Goal: Entertainment & Leisure: Browse casually

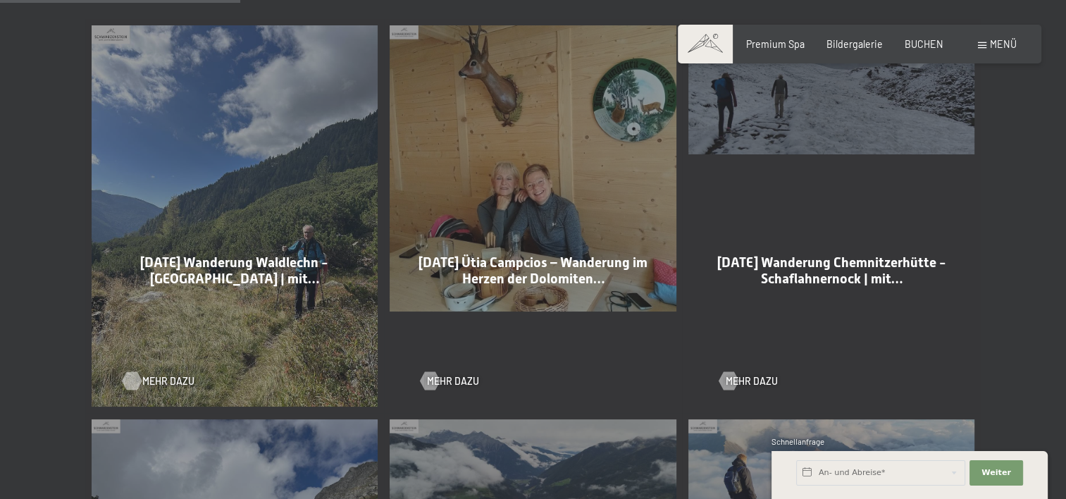
click at [164, 380] on span "Mehr dazu" at bounding box center [168, 381] width 52 height 14
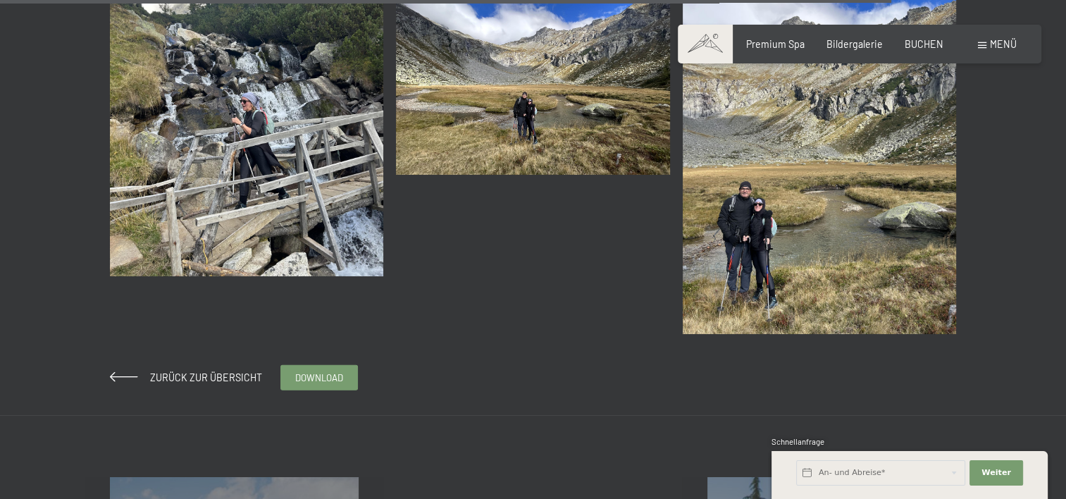
scroll to position [4155, 0]
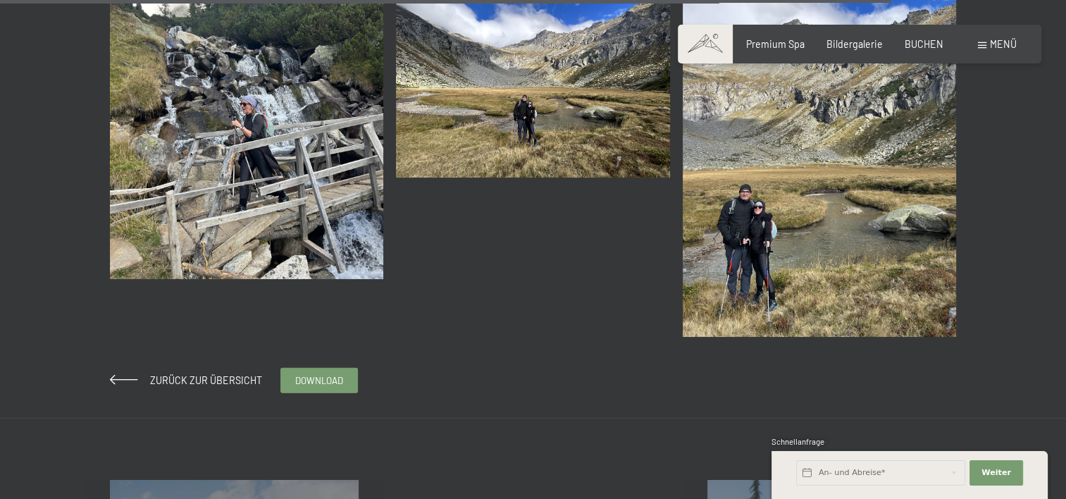
click at [812, 139] on img at bounding box center [819, 154] width 274 height 365
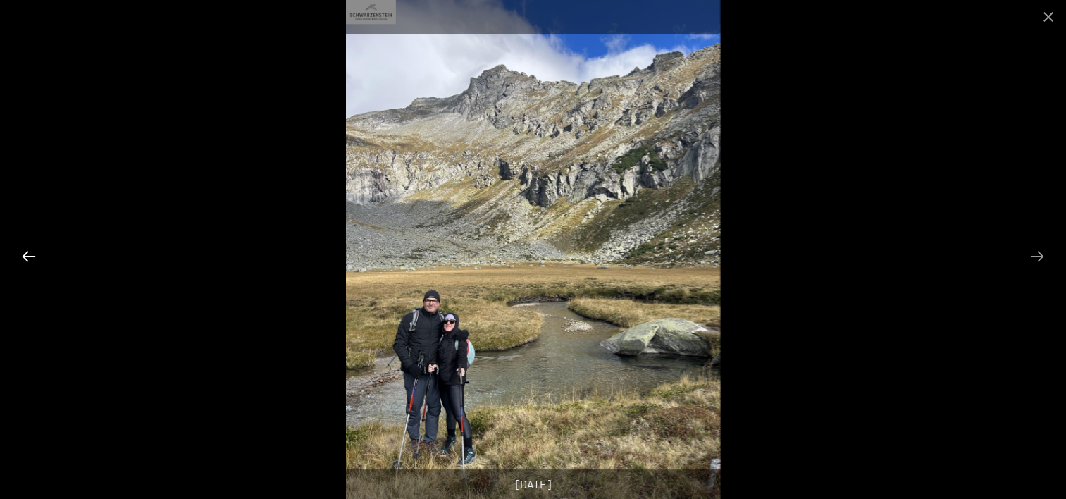
click at [27, 252] on button "Previous slide" at bounding box center [29, 255] width 30 height 27
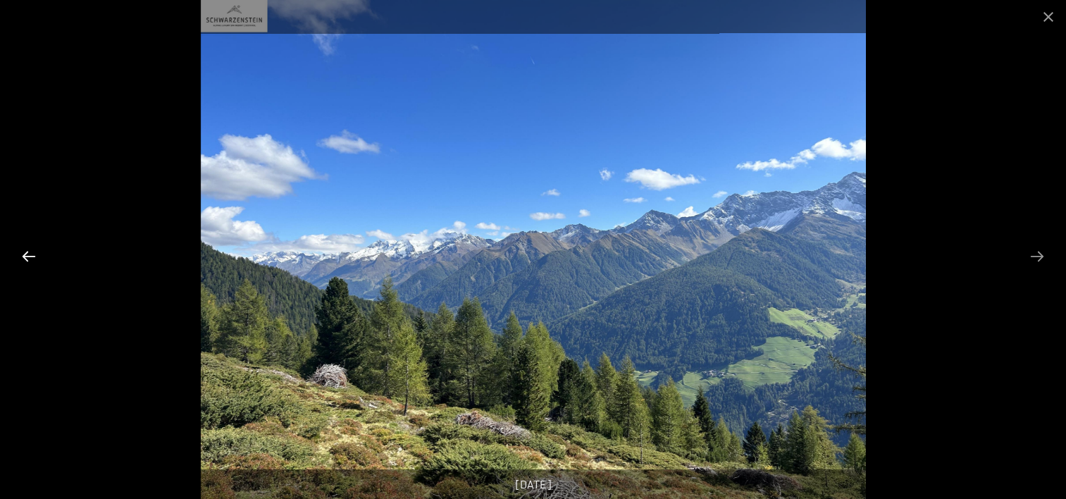
click at [27, 252] on button "Previous slide" at bounding box center [29, 255] width 30 height 27
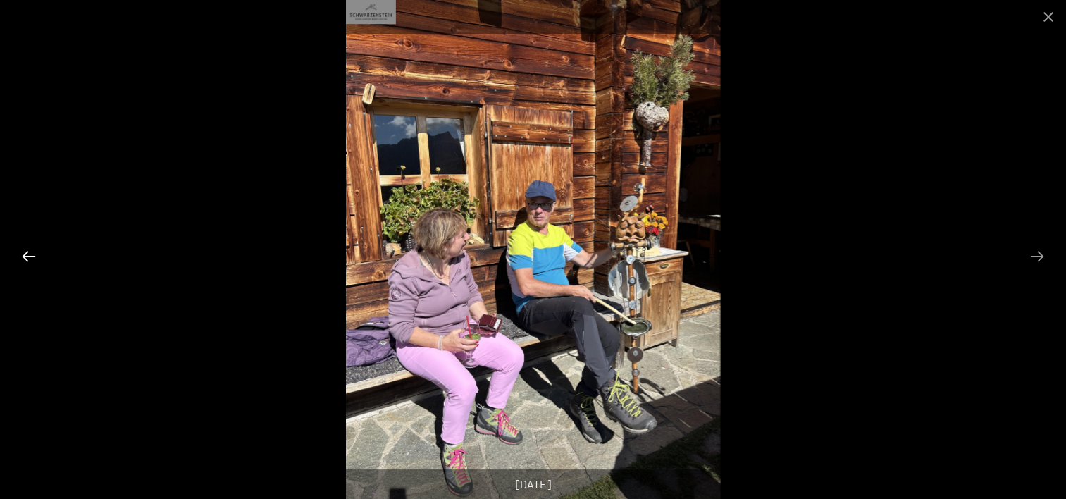
click at [27, 252] on button "Previous slide" at bounding box center [29, 255] width 30 height 27
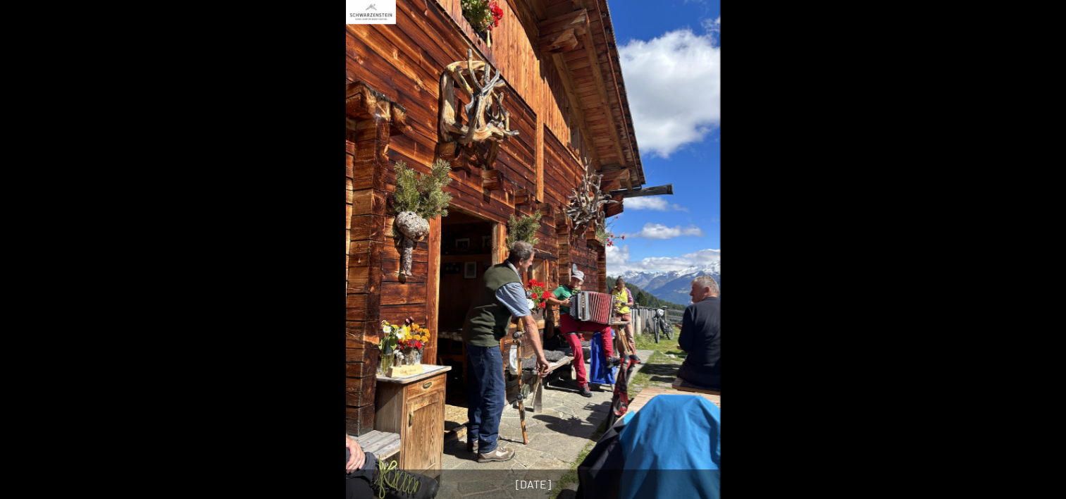
click at [27, 252] on button "Previous slide" at bounding box center [22, 255] width 30 height 27
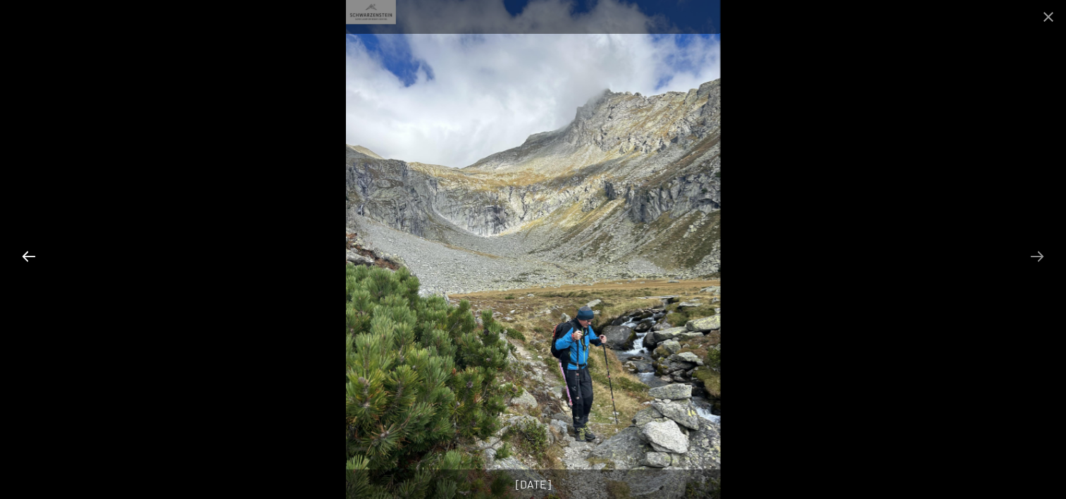
click at [27, 252] on button "Previous slide" at bounding box center [29, 255] width 30 height 27
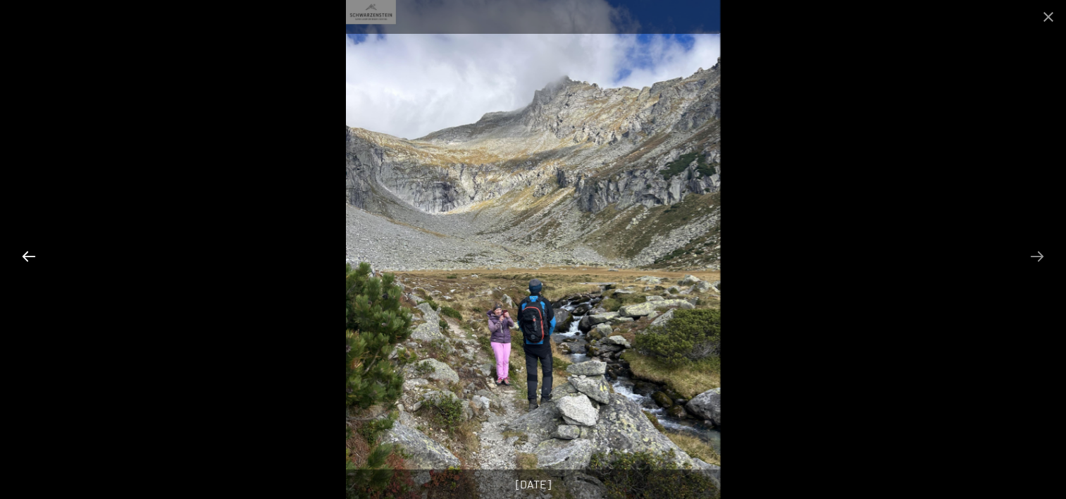
click at [27, 252] on button "Previous slide" at bounding box center [29, 255] width 30 height 27
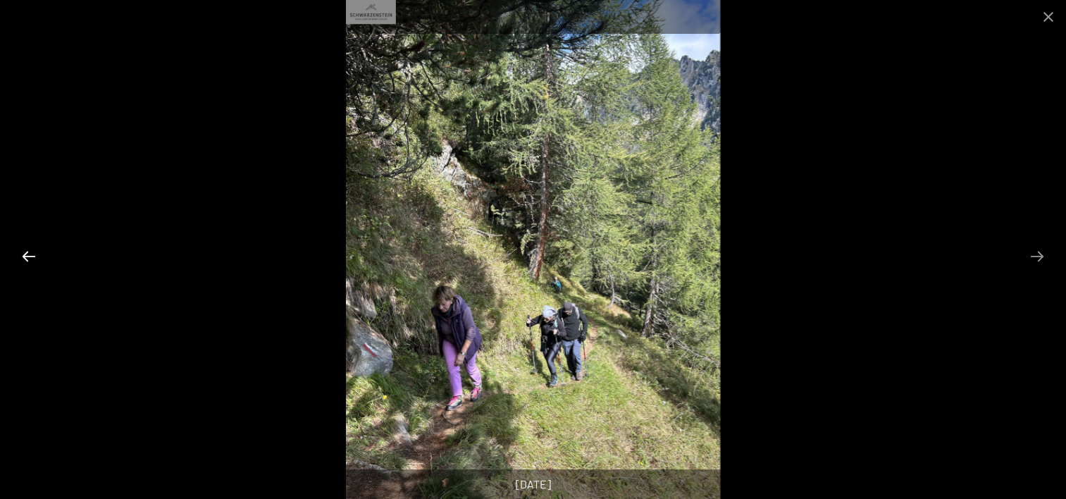
click at [27, 252] on button "Previous slide" at bounding box center [29, 255] width 30 height 27
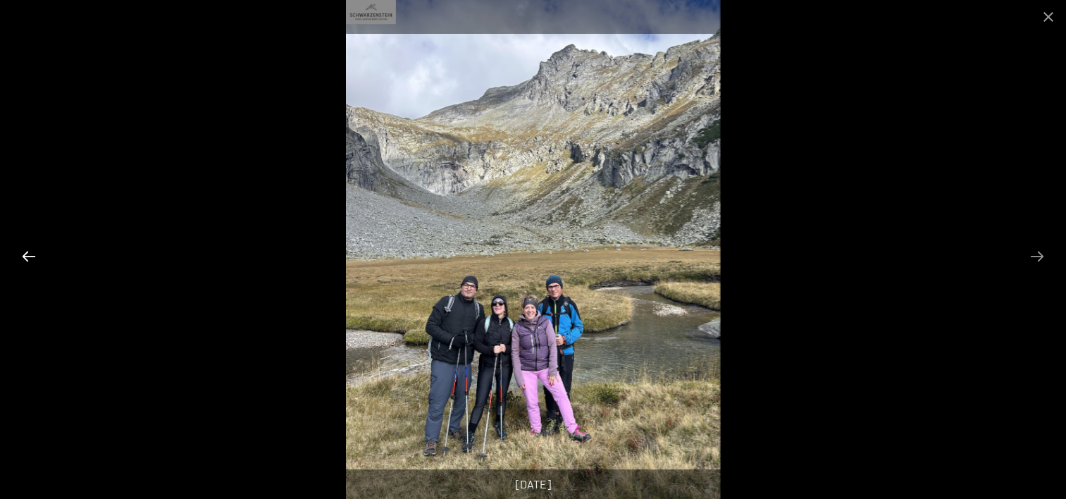
click at [27, 252] on button "Previous slide" at bounding box center [29, 255] width 30 height 27
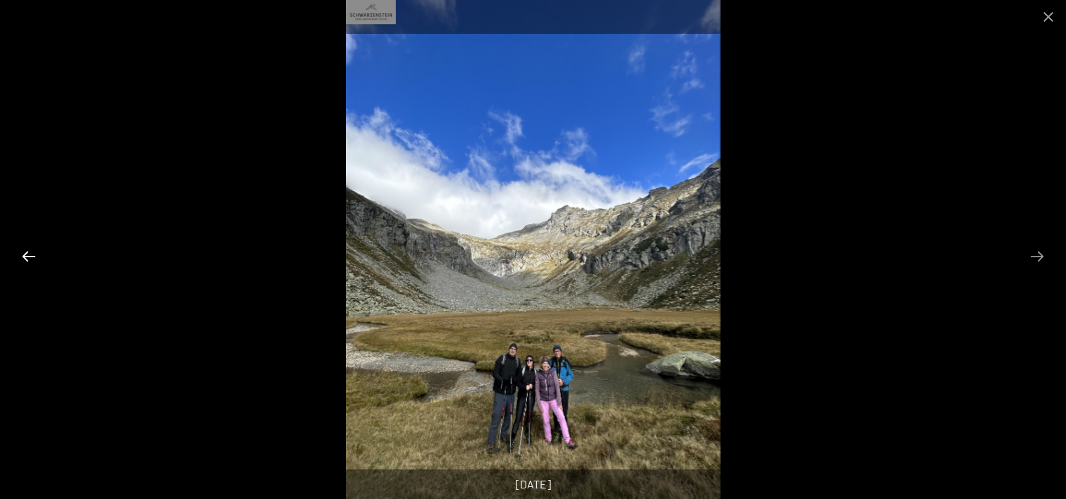
click at [27, 252] on button "Previous slide" at bounding box center [29, 255] width 30 height 27
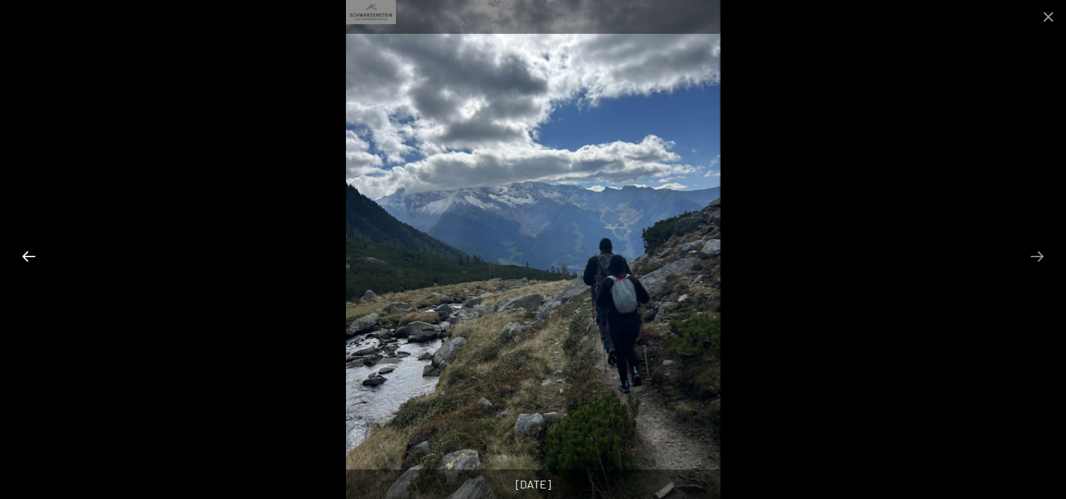
click at [27, 252] on button "Previous slide" at bounding box center [29, 255] width 30 height 27
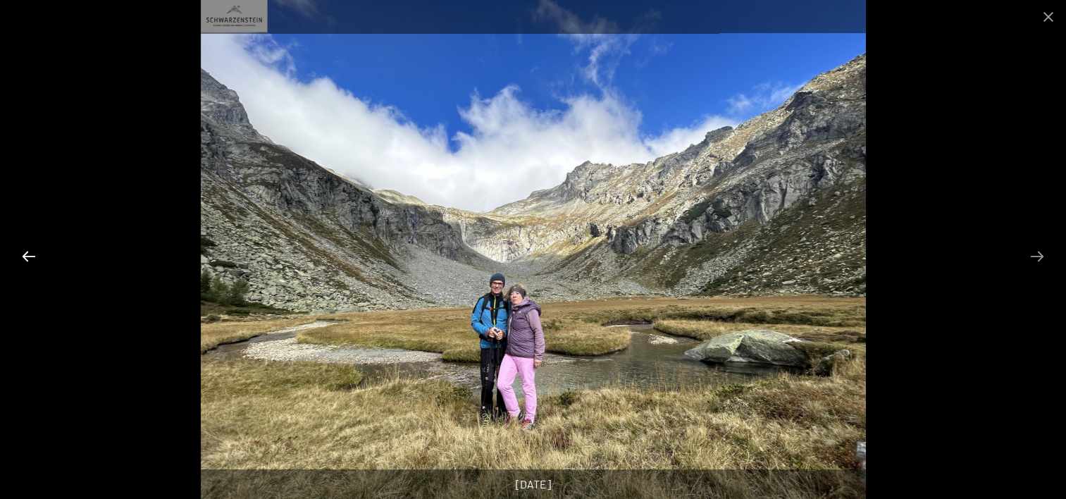
click at [27, 252] on button "Previous slide" at bounding box center [29, 255] width 30 height 27
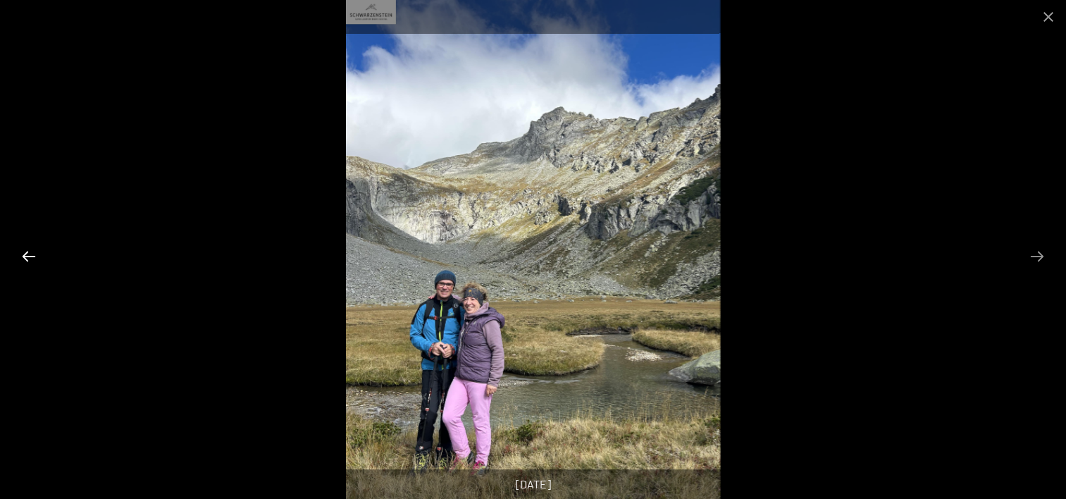
click at [27, 252] on button "Previous slide" at bounding box center [29, 255] width 30 height 27
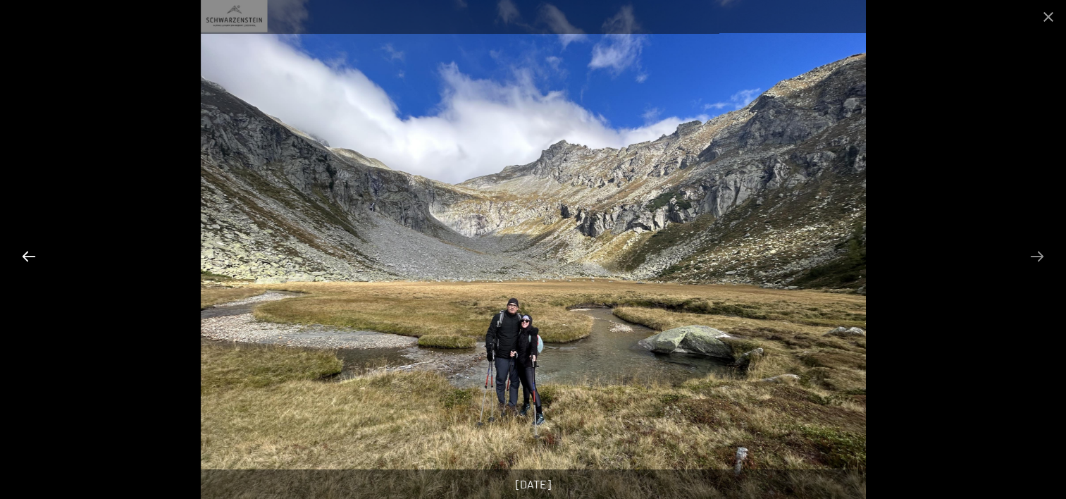
click at [27, 252] on button "Previous slide" at bounding box center [29, 255] width 30 height 27
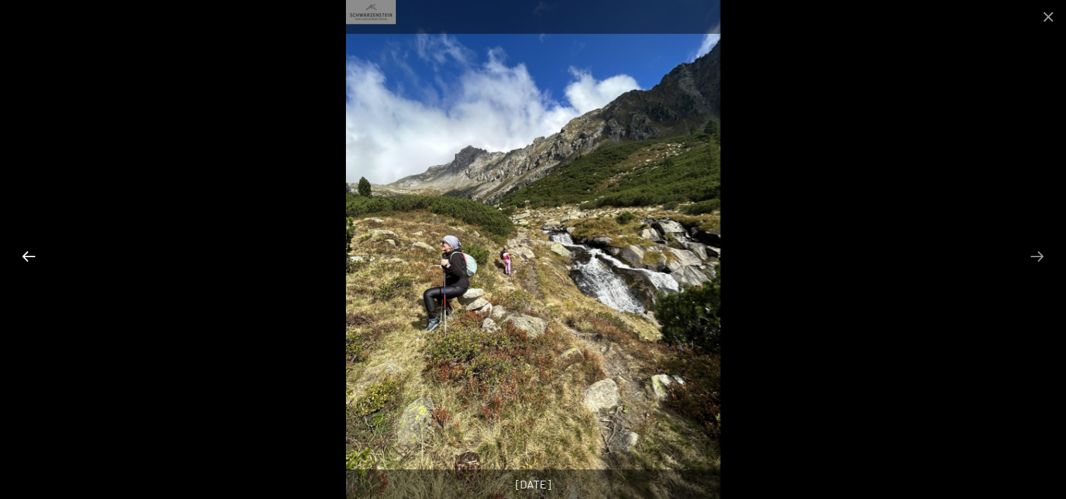
click at [27, 252] on button "Previous slide" at bounding box center [29, 255] width 30 height 27
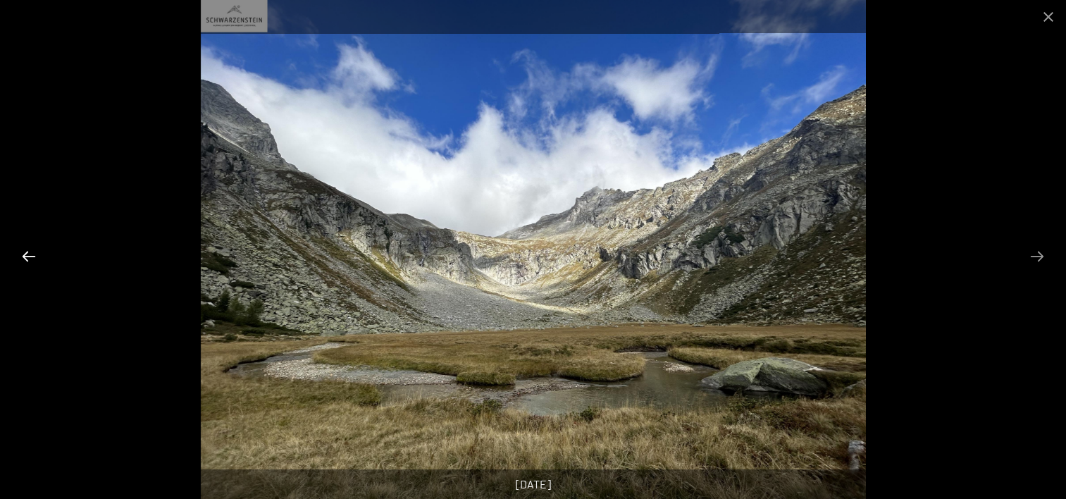
click at [27, 252] on button "Previous slide" at bounding box center [29, 255] width 30 height 27
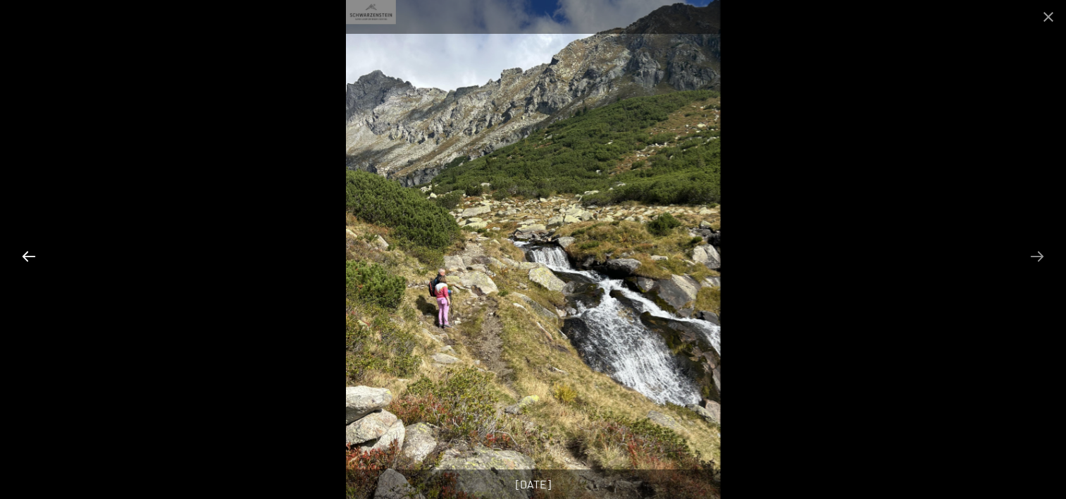
click at [27, 252] on button "Previous slide" at bounding box center [29, 255] width 30 height 27
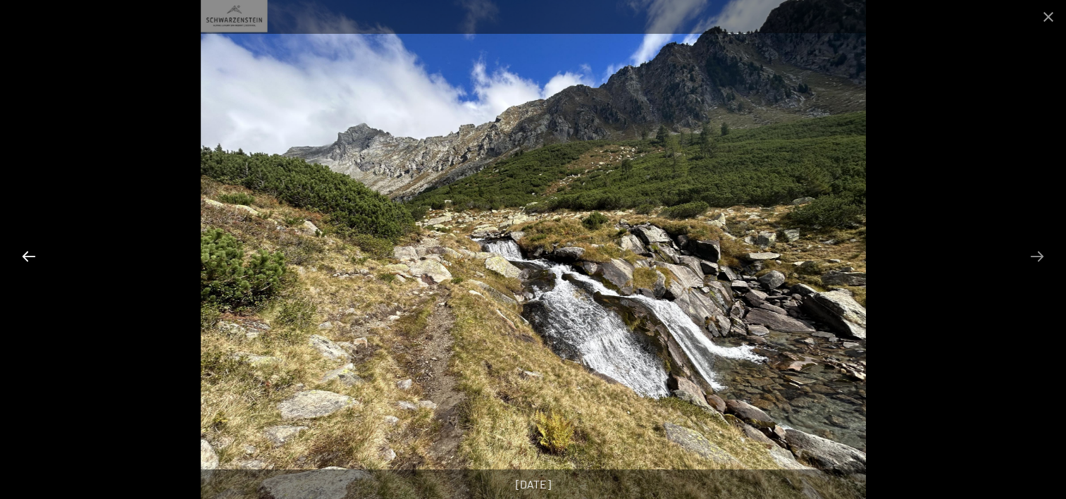
click at [27, 252] on button "Previous slide" at bounding box center [29, 255] width 30 height 27
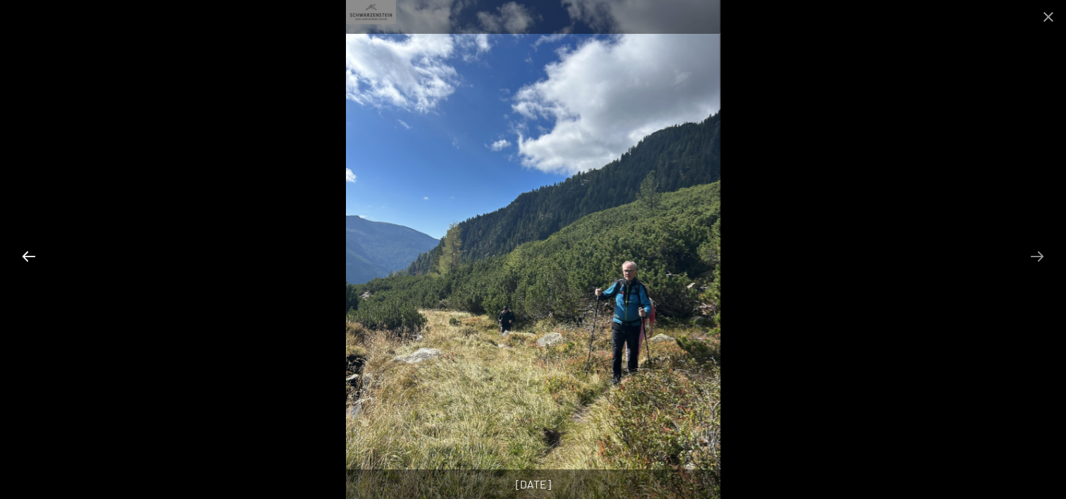
click at [27, 252] on button "Previous slide" at bounding box center [29, 255] width 30 height 27
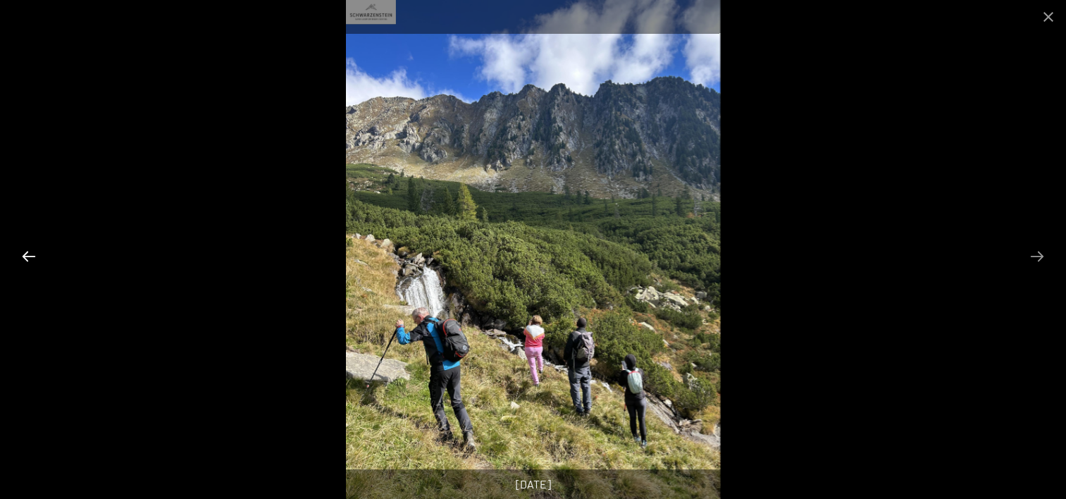
click at [27, 252] on button "Previous slide" at bounding box center [29, 255] width 30 height 27
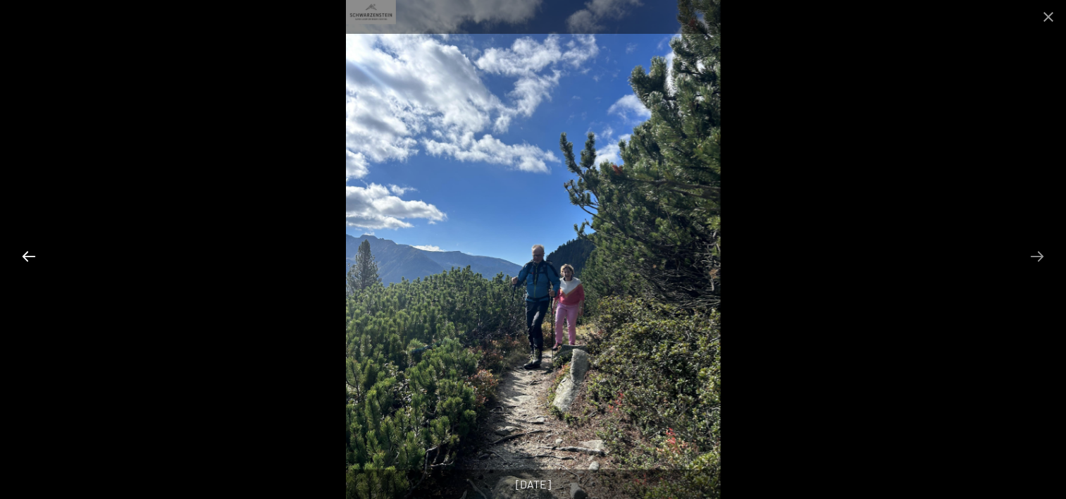
click at [27, 252] on button "Previous slide" at bounding box center [29, 255] width 30 height 27
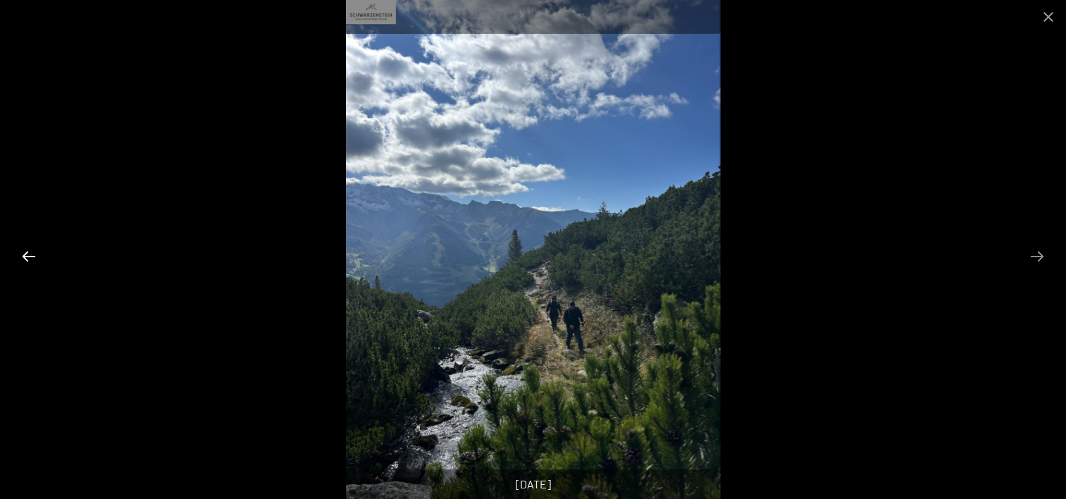
click at [28, 252] on button "Previous slide" at bounding box center [29, 255] width 30 height 27
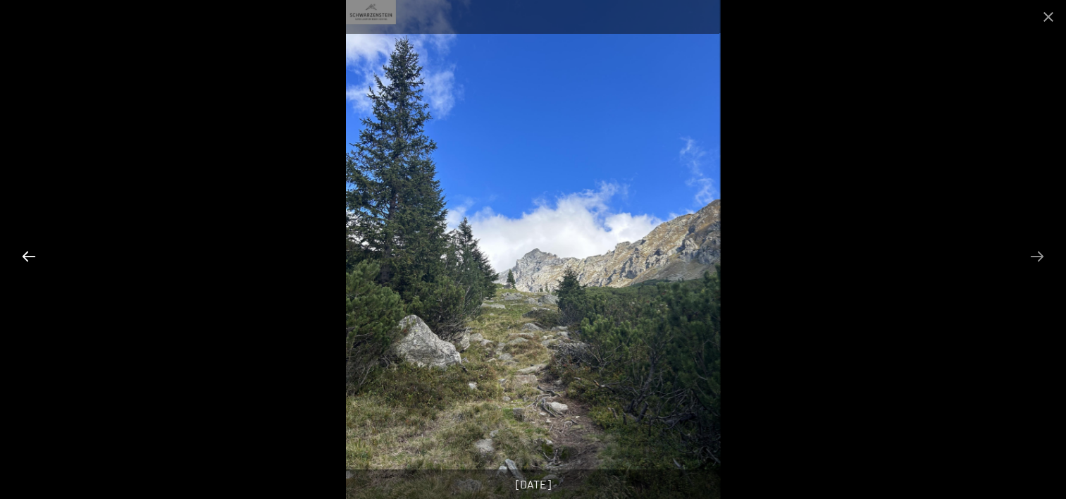
click at [28, 252] on button "Previous slide" at bounding box center [29, 255] width 30 height 27
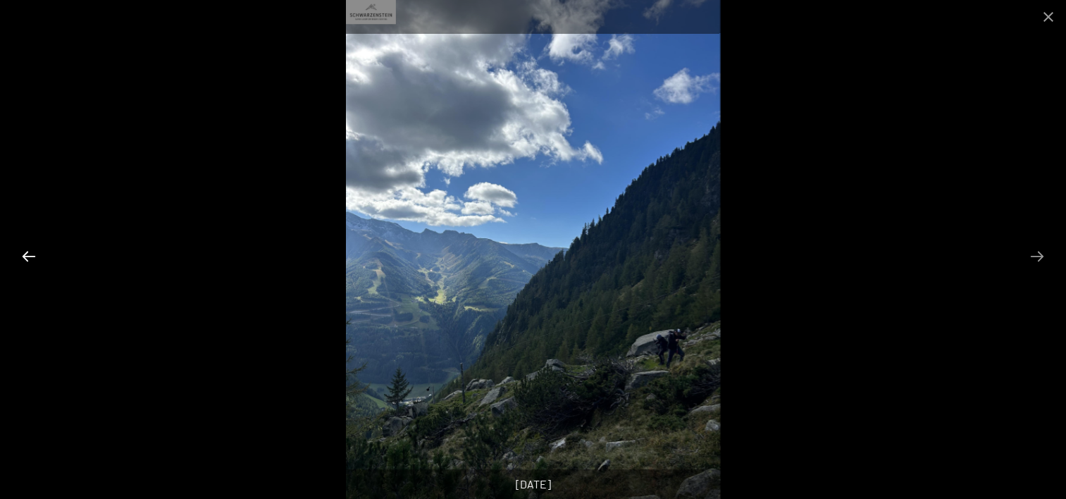
click at [28, 252] on button "Previous slide" at bounding box center [29, 255] width 30 height 27
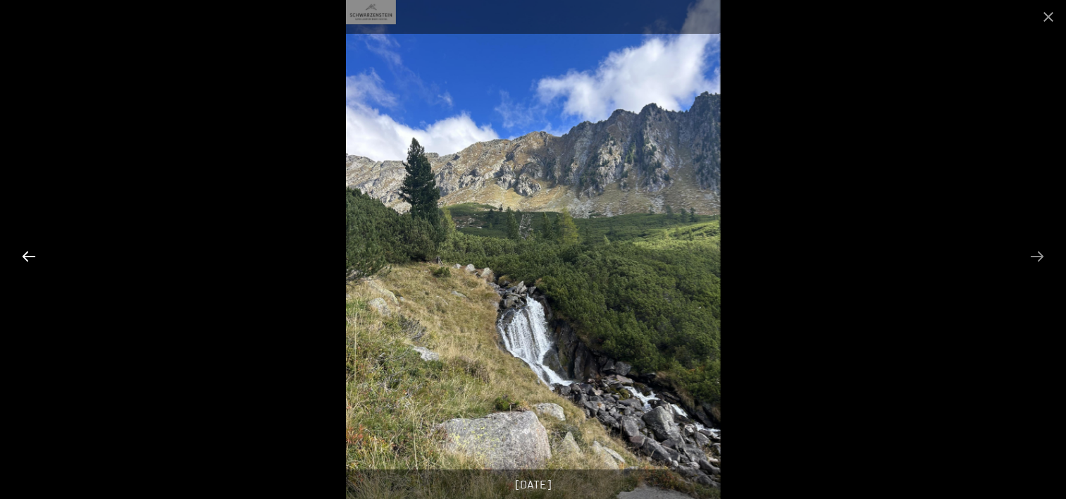
click at [28, 252] on button "Previous slide" at bounding box center [29, 255] width 30 height 27
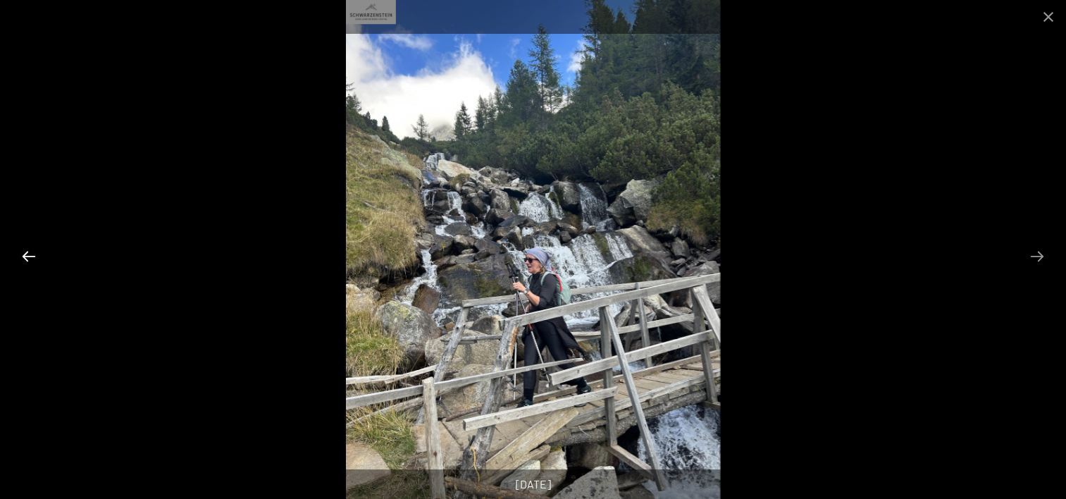
click at [28, 252] on button "Previous slide" at bounding box center [29, 255] width 30 height 27
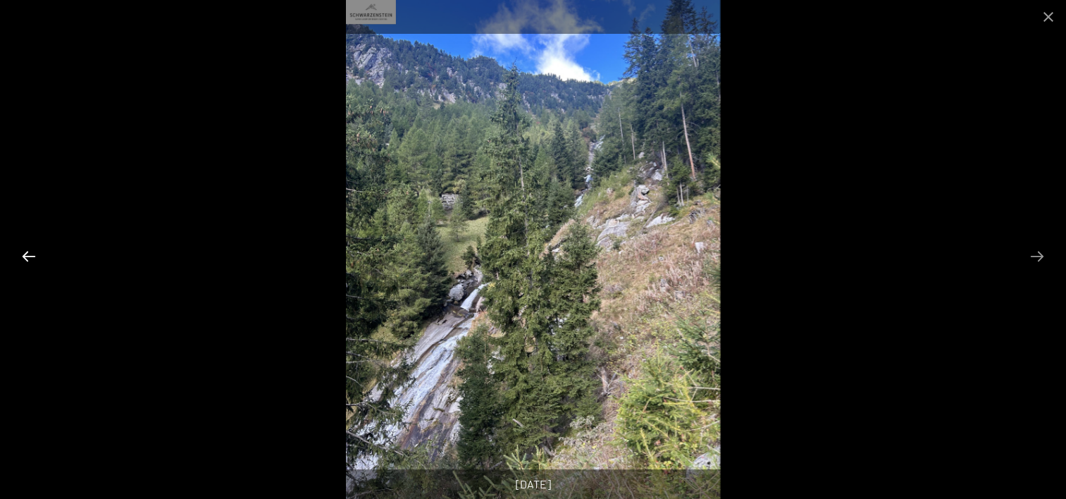
click at [28, 252] on button "Previous slide" at bounding box center [29, 255] width 30 height 27
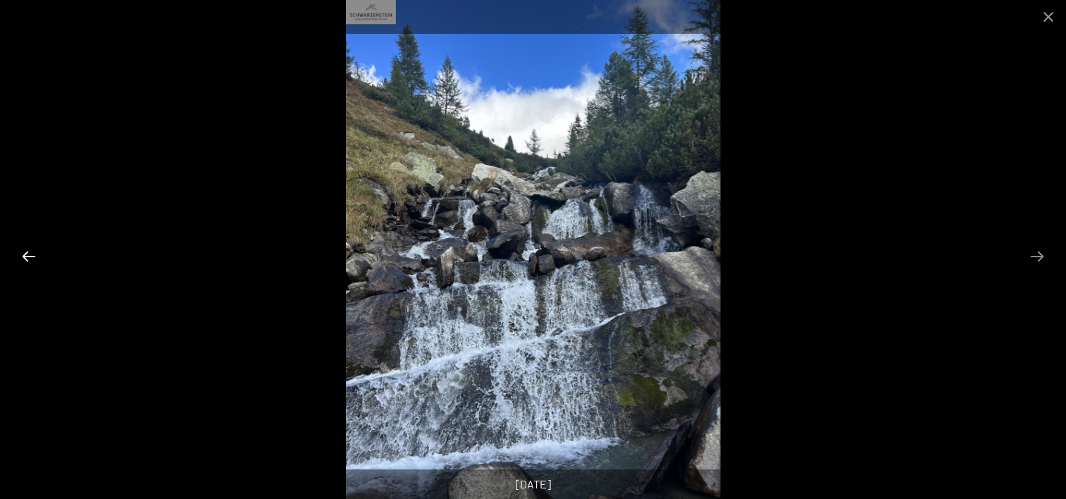
click at [28, 252] on button "Previous slide" at bounding box center [29, 255] width 30 height 27
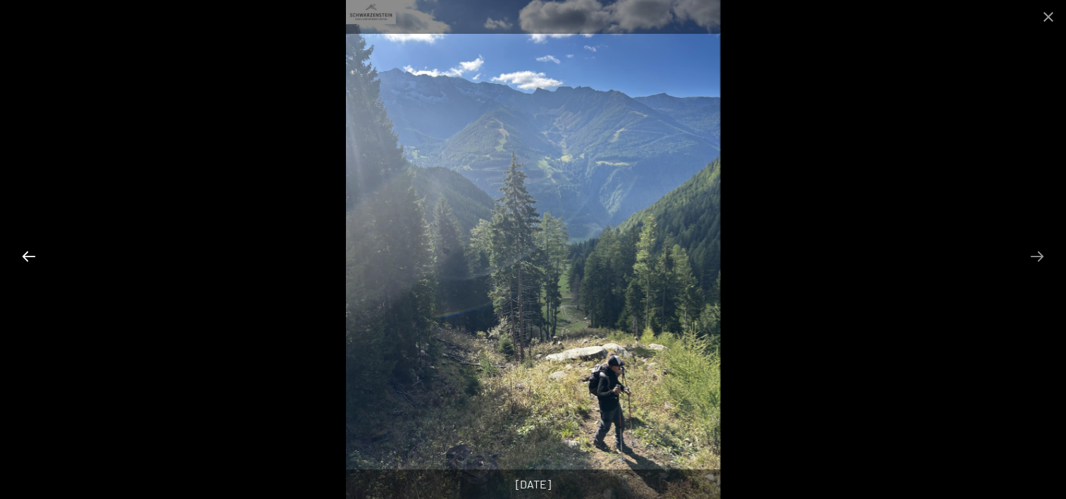
click at [28, 252] on button "Previous slide" at bounding box center [29, 255] width 30 height 27
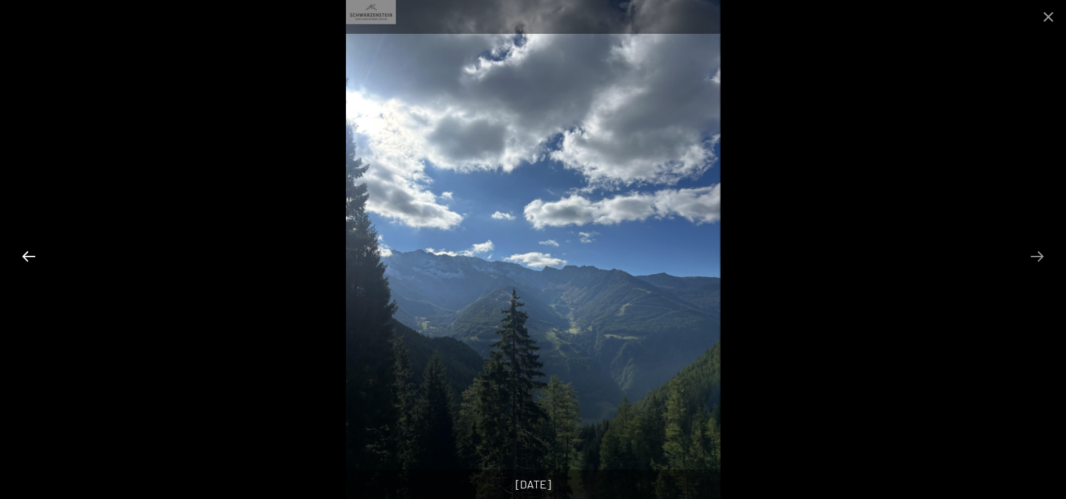
click at [28, 252] on button "Previous slide" at bounding box center [29, 255] width 30 height 27
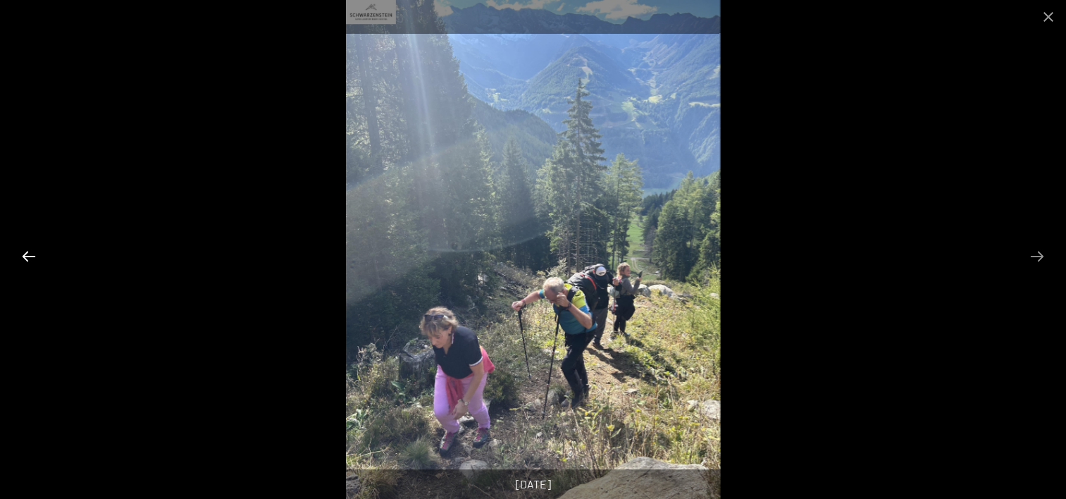
click at [28, 252] on button "Previous slide" at bounding box center [29, 255] width 30 height 27
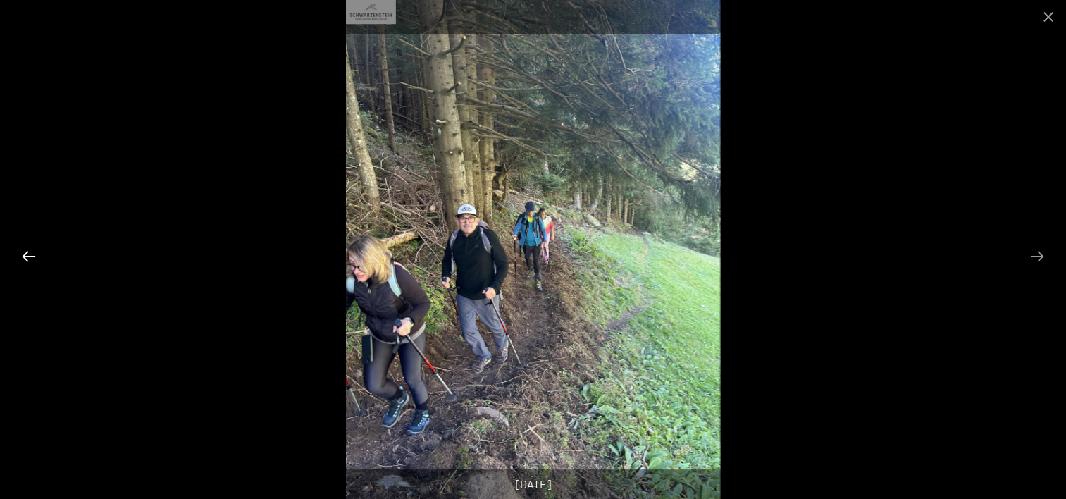
click at [28, 252] on button "Previous slide" at bounding box center [29, 255] width 30 height 27
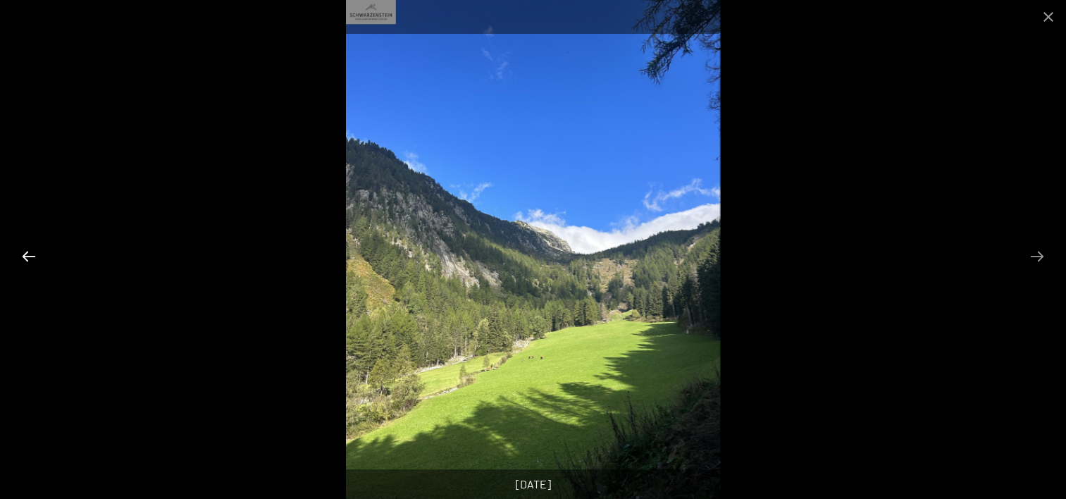
click at [28, 252] on button "Previous slide" at bounding box center [29, 255] width 30 height 27
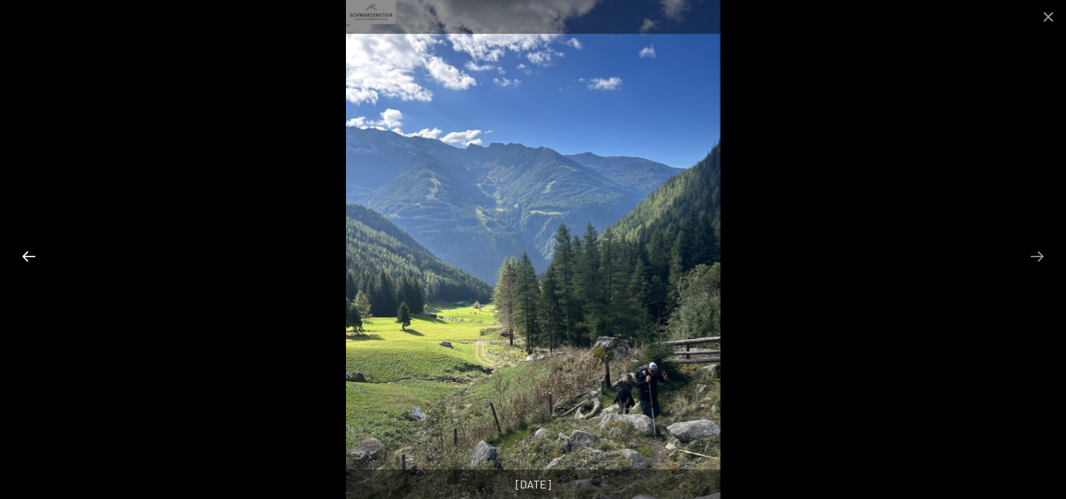
click at [28, 252] on button "Previous slide" at bounding box center [29, 255] width 30 height 27
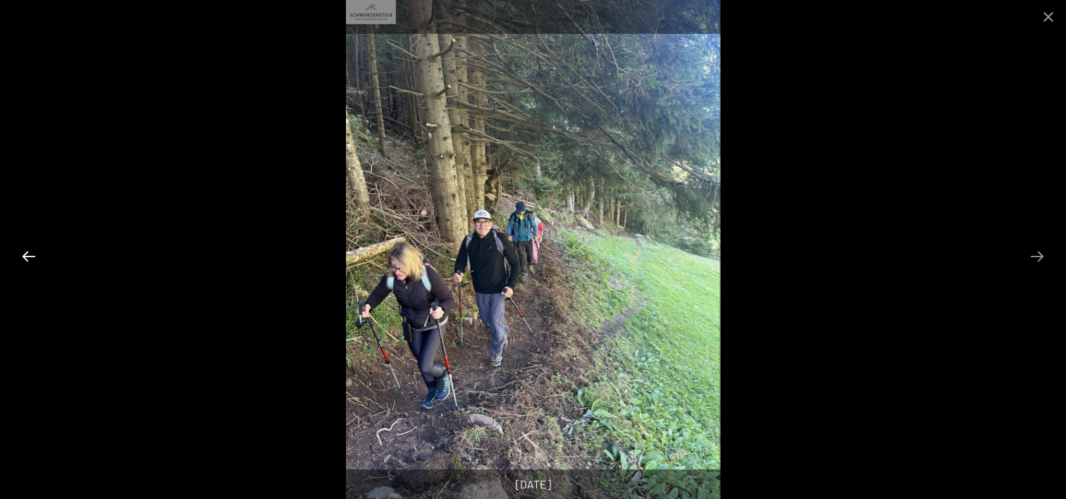
click at [28, 252] on button "Previous slide" at bounding box center [29, 255] width 30 height 27
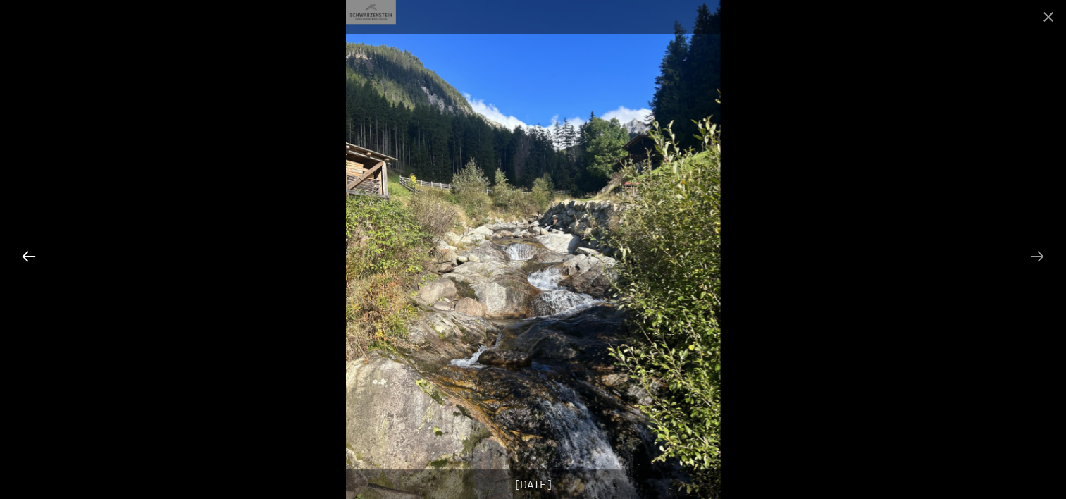
click at [28, 252] on button "Previous slide" at bounding box center [29, 255] width 30 height 27
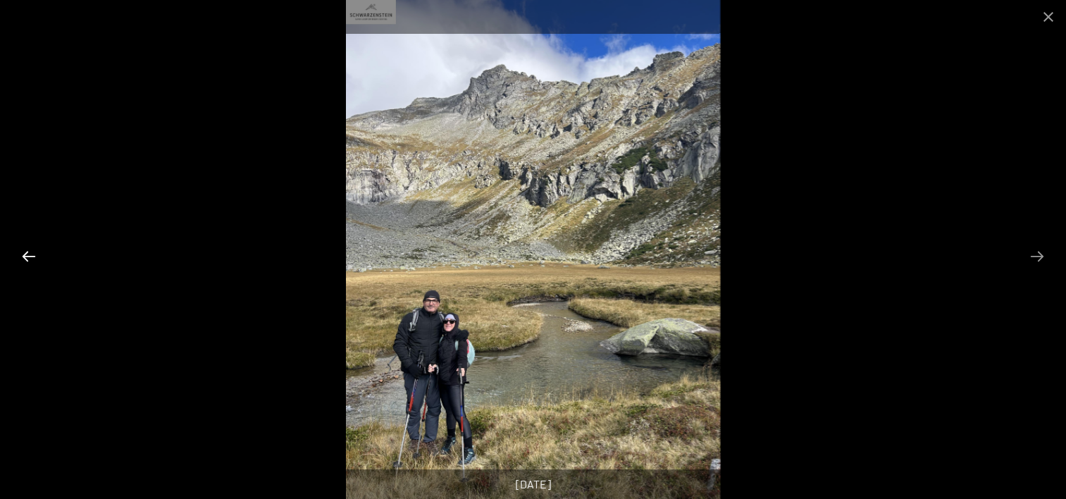
click at [28, 252] on button "Previous slide" at bounding box center [29, 255] width 30 height 27
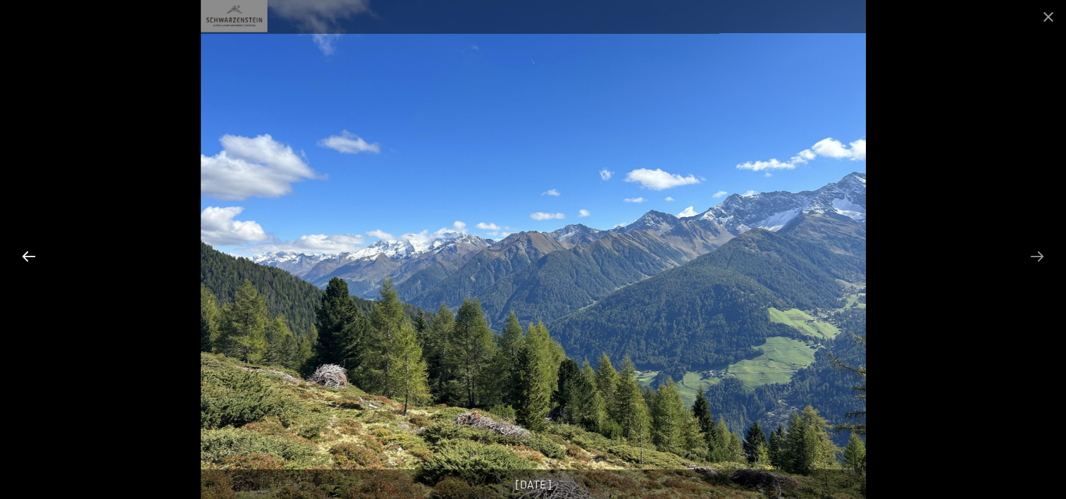
click at [28, 252] on button "Previous slide" at bounding box center [29, 255] width 30 height 27
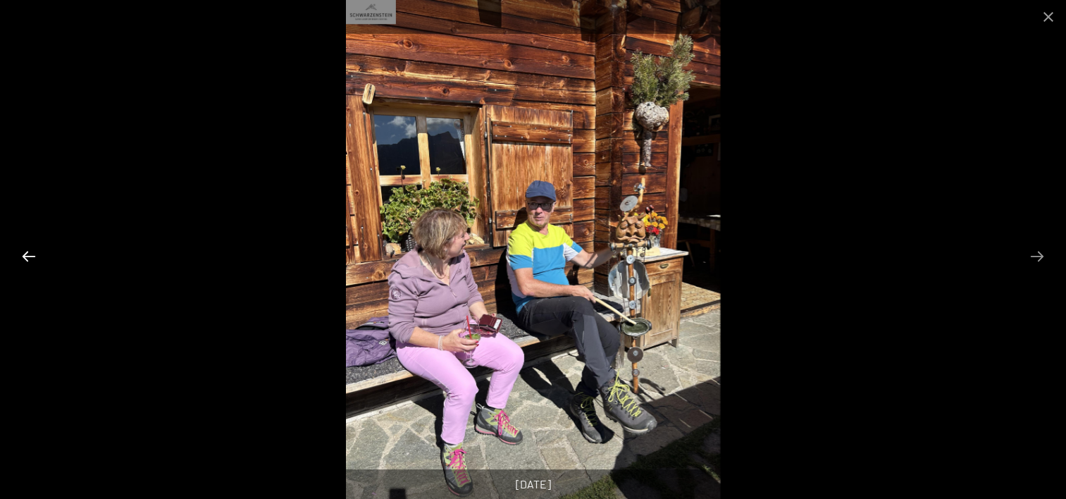
click at [24, 258] on button "Previous slide" at bounding box center [29, 255] width 30 height 27
